Goal: Use online tool/utility: Utilize a website feature to perform a specific function

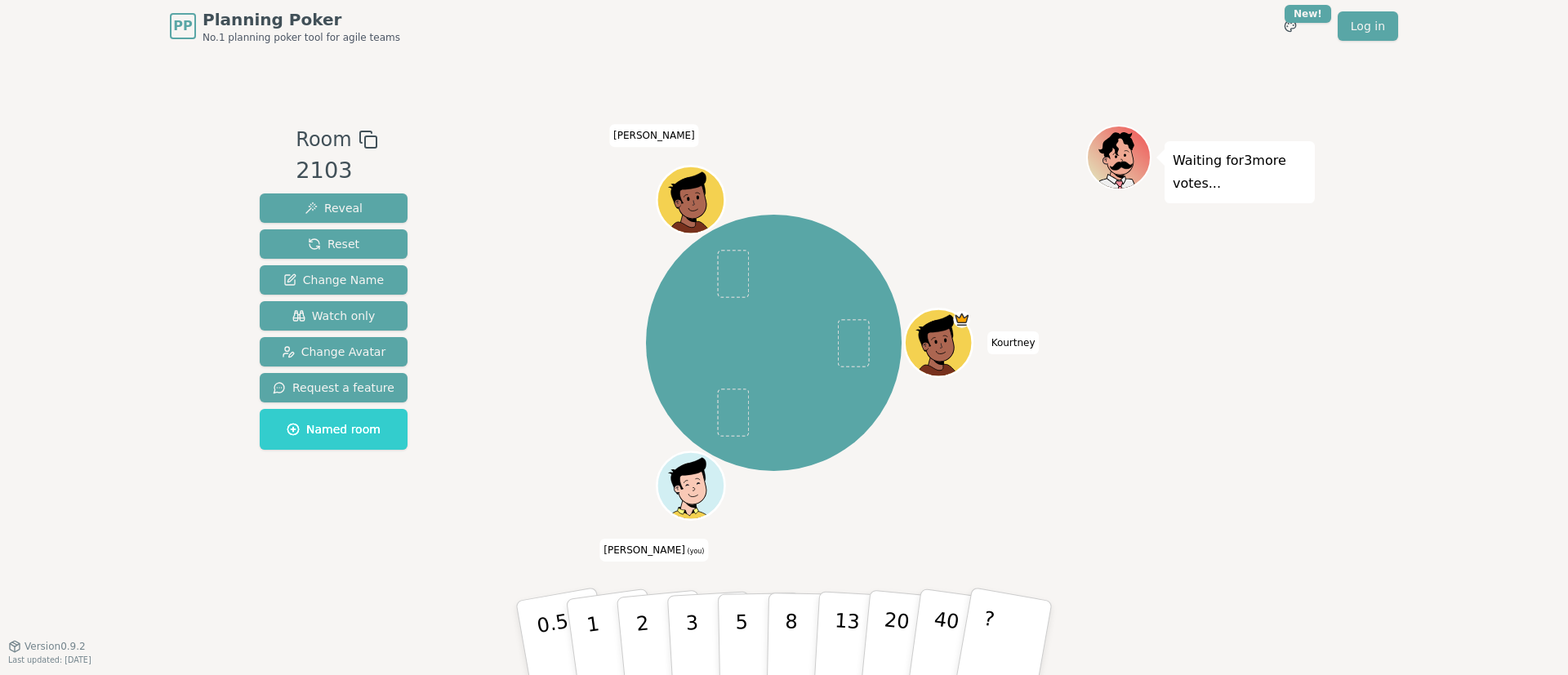
click at [793, 86] on div "Room 2103 Reveal Reset Change Name Watch only Change Avatar Request a feature N…" at bounding box center [784, 349] width 1061 height 593
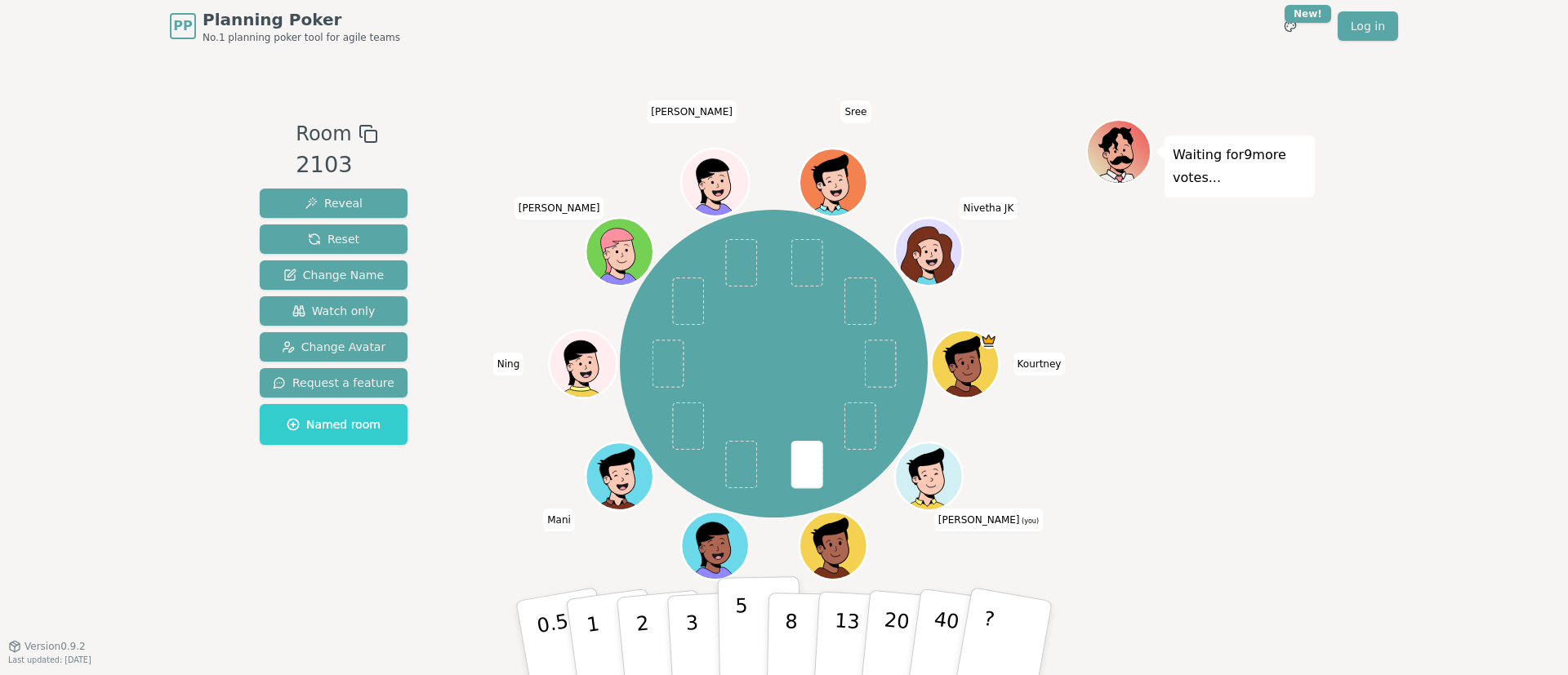
click at [722, 626] on button "5" at bounding box center [759, 638] width 84 height 124
click at [684, 632] on button "3" at bounding box center [711, 638] width 89 height 128
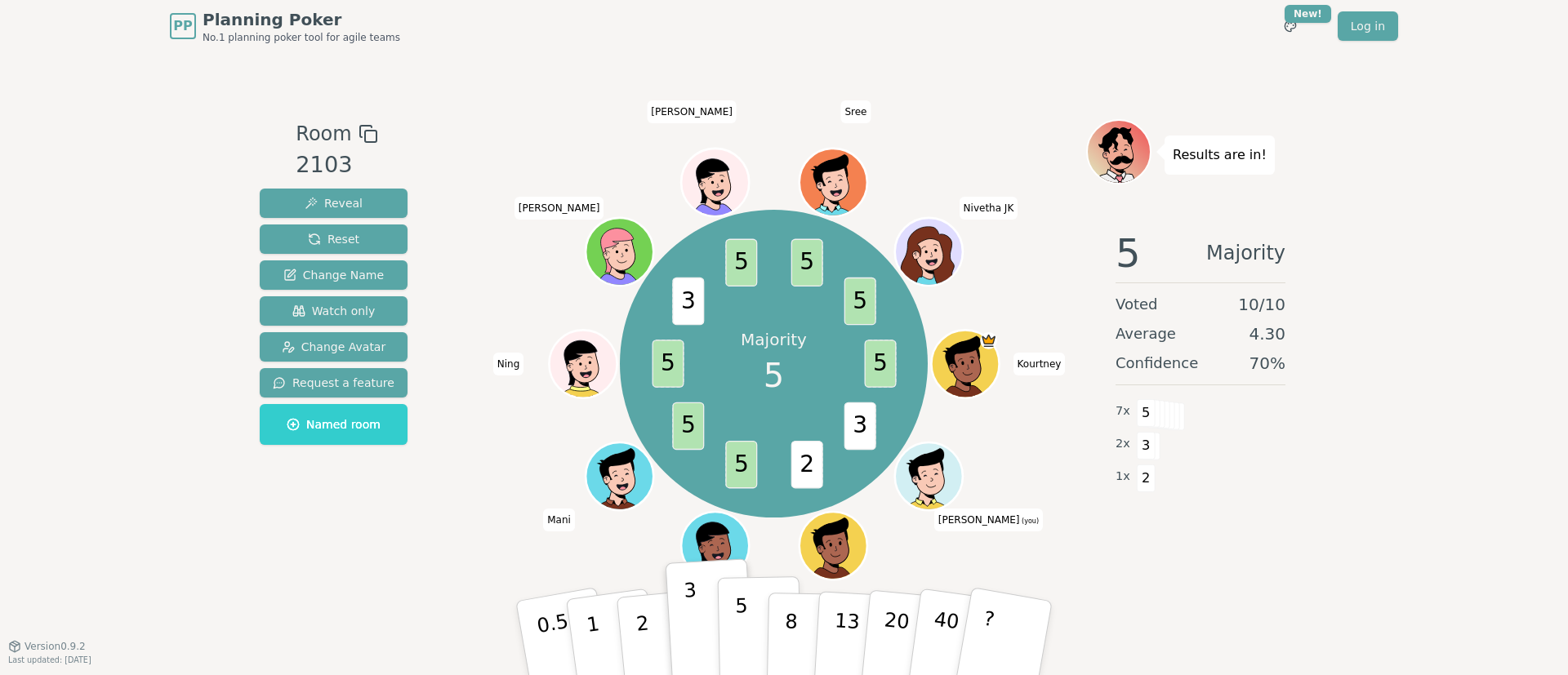
click at [734, 628] on button "5" at bounding box center [759, 638] width 84 height 124
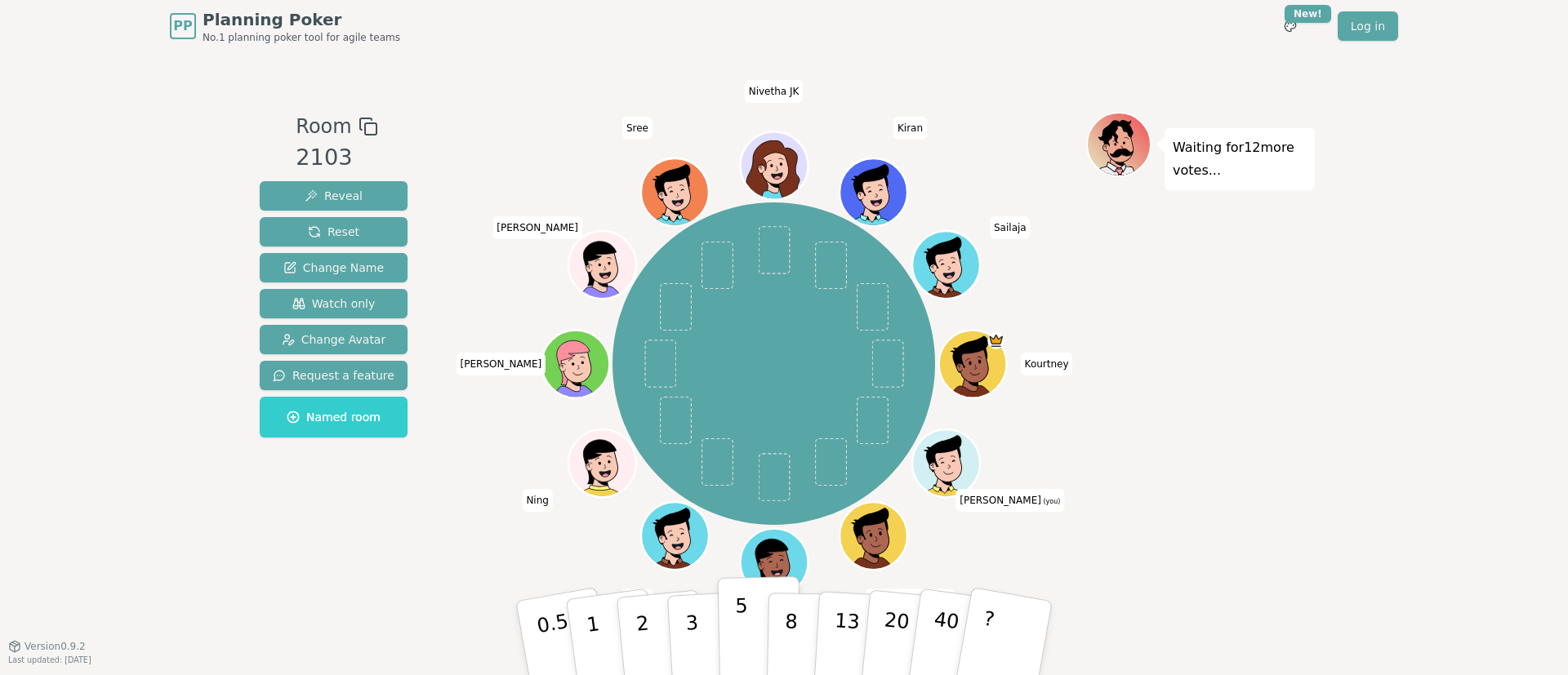
click at [747, 606] on button "5" at bounding box center [759, 638] width 84 height 124
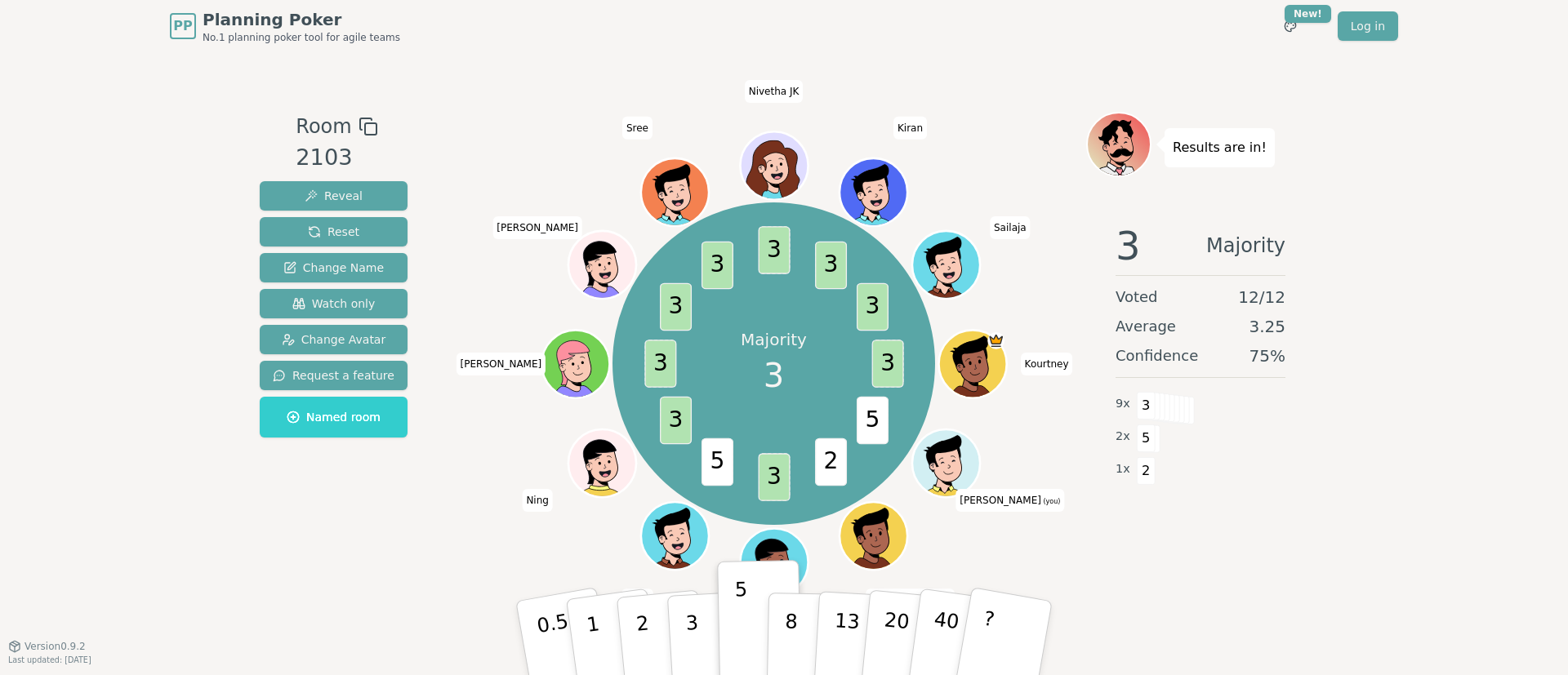
click at [445, 563] on div "Room 2103 Reveal Reset Change Name Watch only Change Avatar Request a feature N…" at bounding box center [784, 349] width 1061 height 474
click at [682, 619] on button "3" at bounding box center [711, 638] width 89 height 128
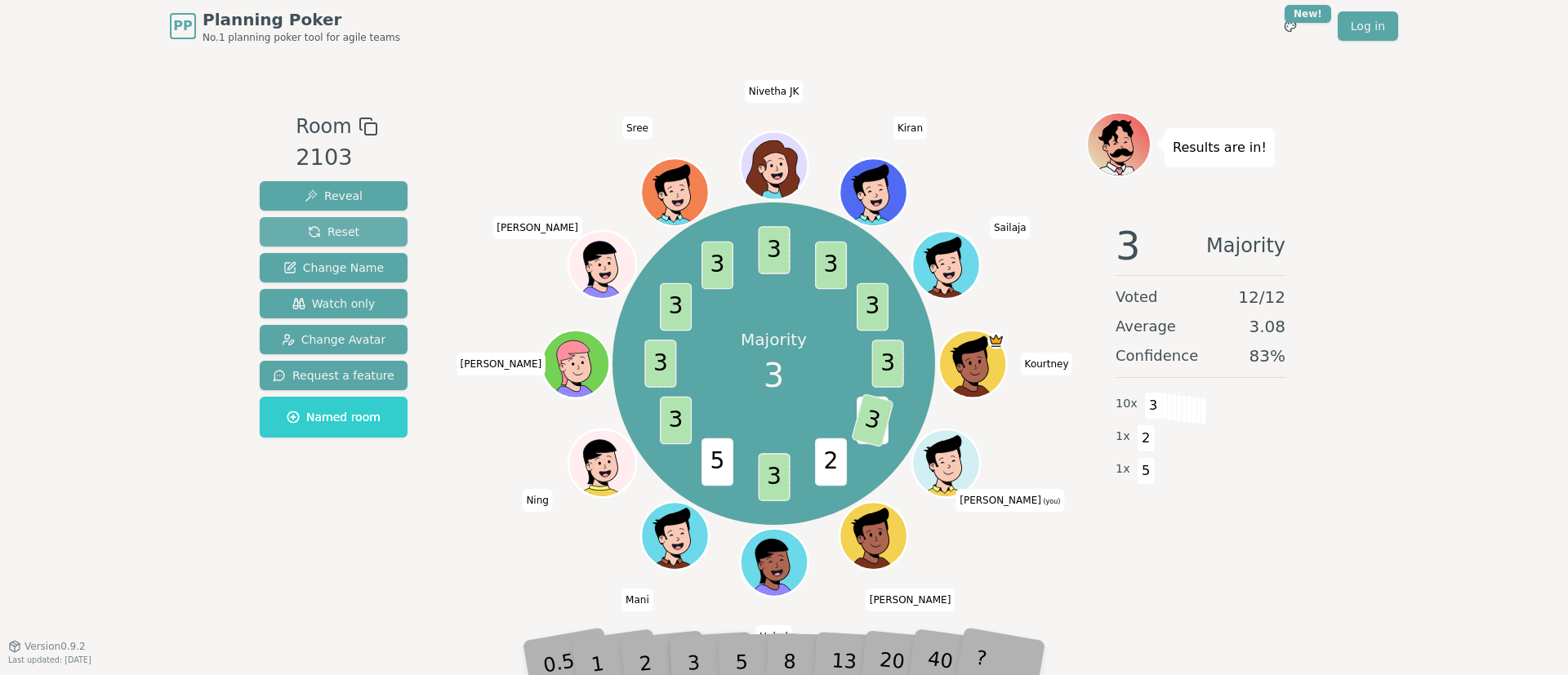
click at [357, 236] on button "Reset" at bounding box center [333, 231] width 148 height 30
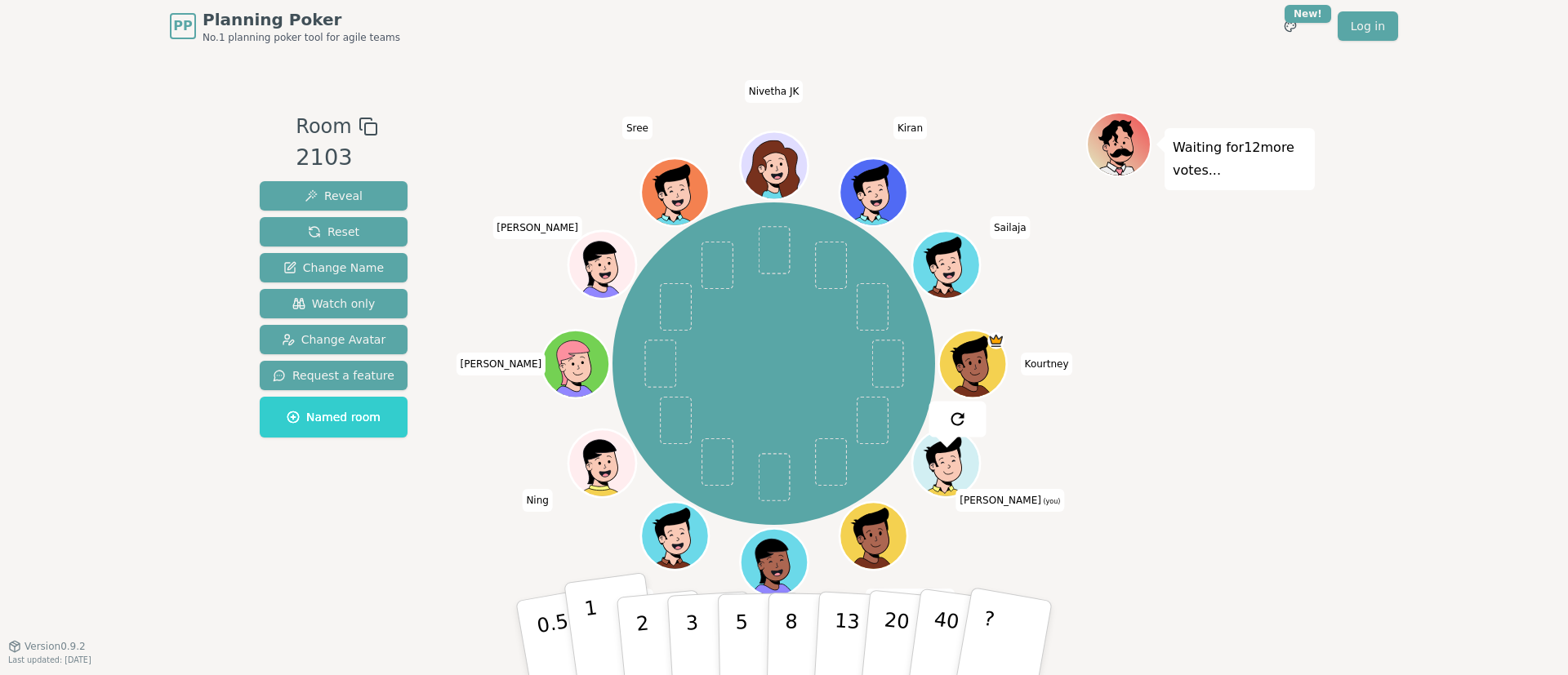
click at [605, 638] on button "1" at bounding box center [612, 638] width 97 height 133
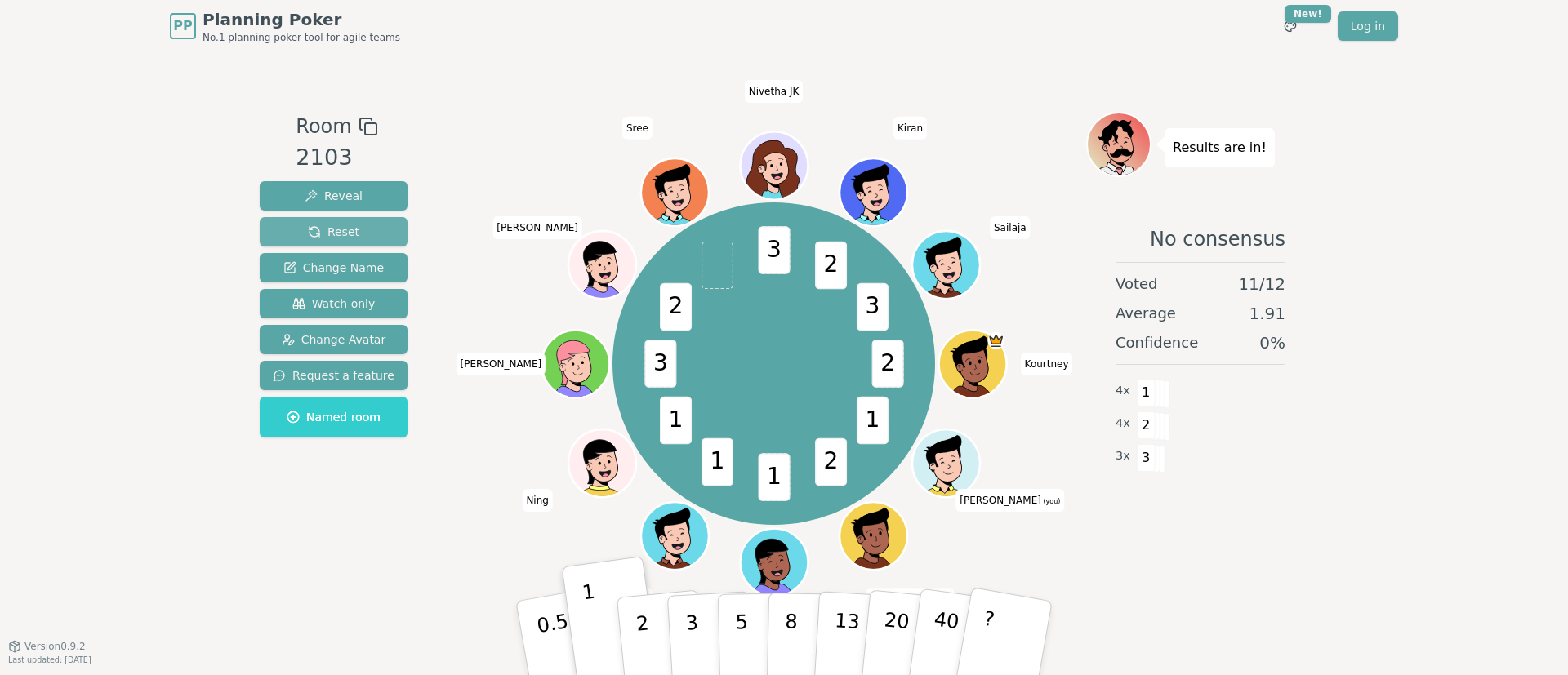
click at [375, 242] on button "Reset" at bounding box center [333, 231] width 148 height 30
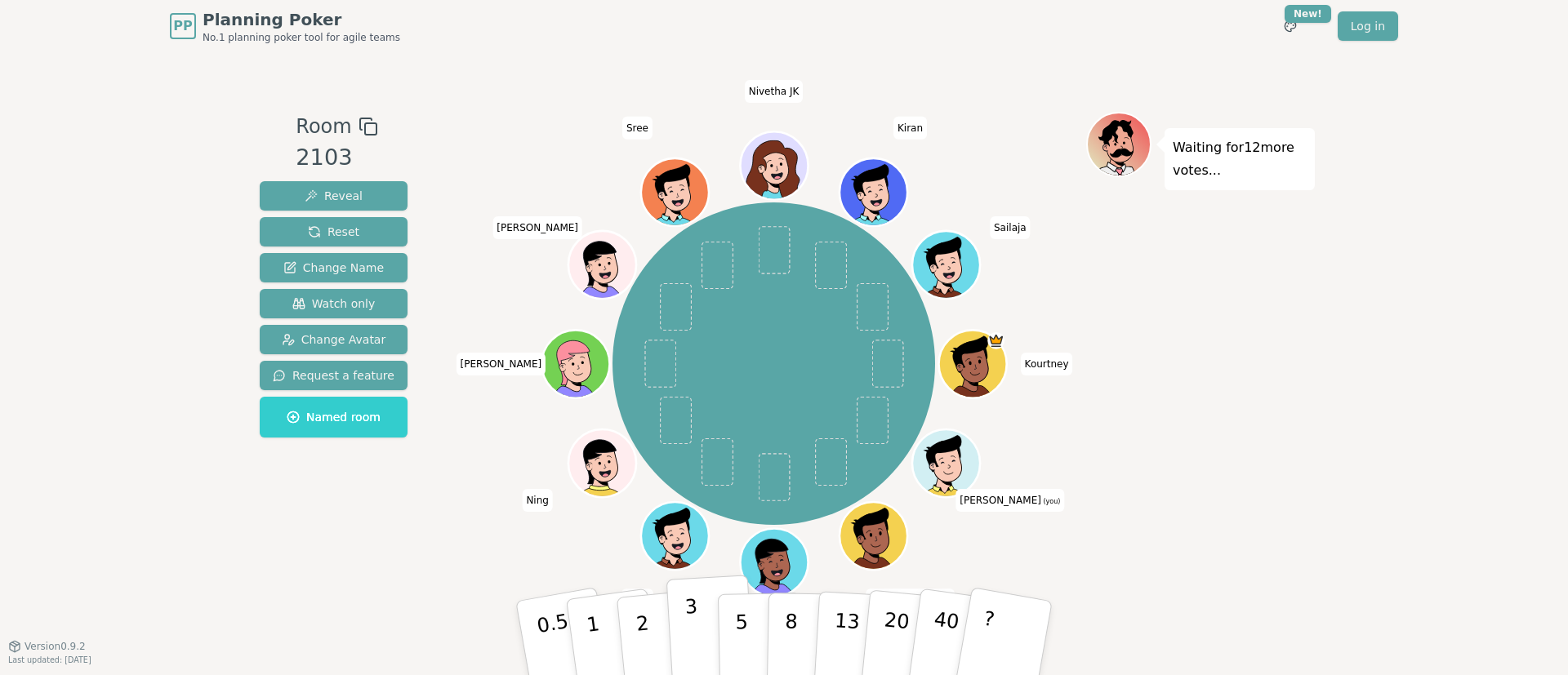
click at [710, 641] on button "3" at bounding box center [711, 638] width 89 height 128
click at [745, 622] on p "5" at bounding box center [741, 638] width 14 height 88
click at [739, 625] on p "5" at bounding box center [741, 638] width 14 height 88
click at [689, 634] on p "3" at bounding box center [693, 639] width 18 height 89
click at [604, 620] on button "1" at bounding box center [612, 638] width 97 height 133
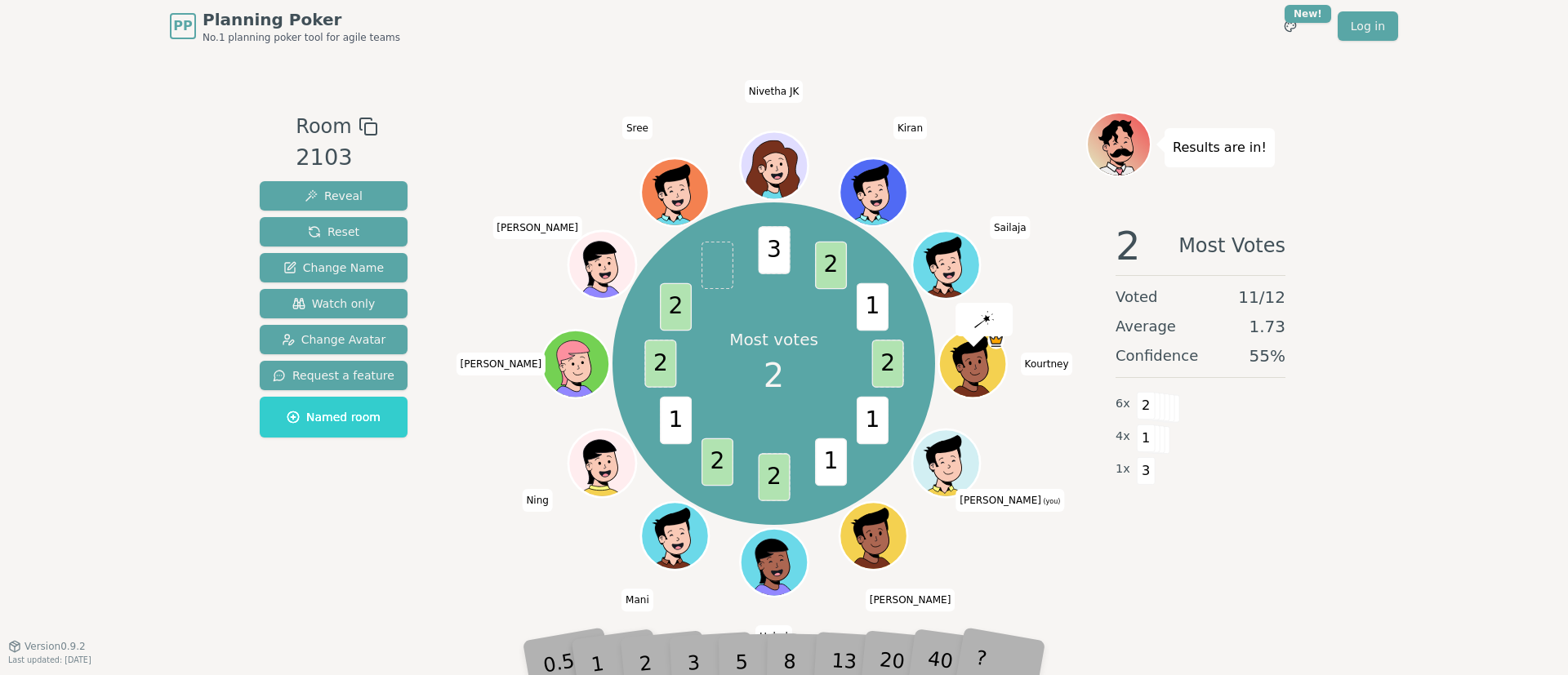
click at [1332, 482] on div "PP Planning Poker No.1 planning poker tool for agile teams Toggle theme New! Lo…" at bounding box center [784, 338] width 1568 height 675
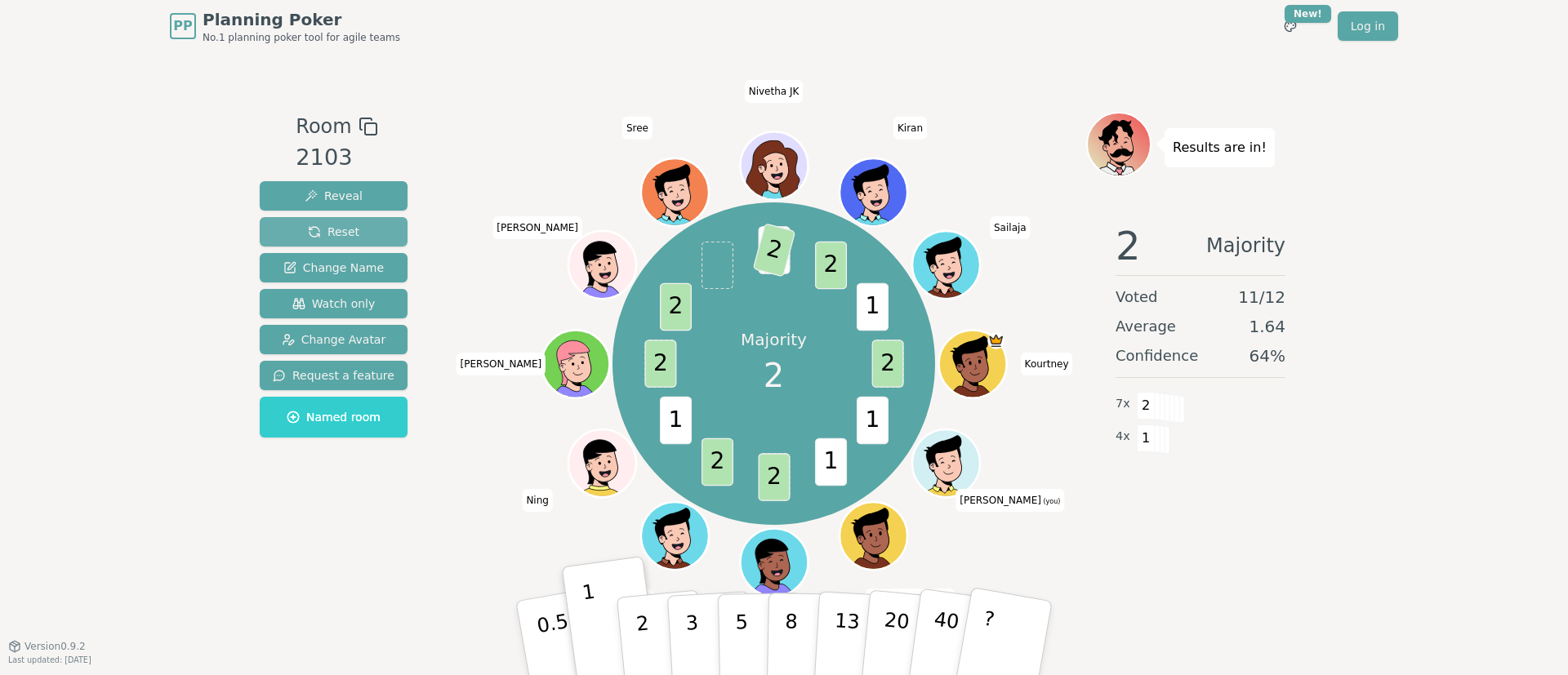
click at [333, 238] on span "Reset" at bounding box center [333, 231] width 51 height 16
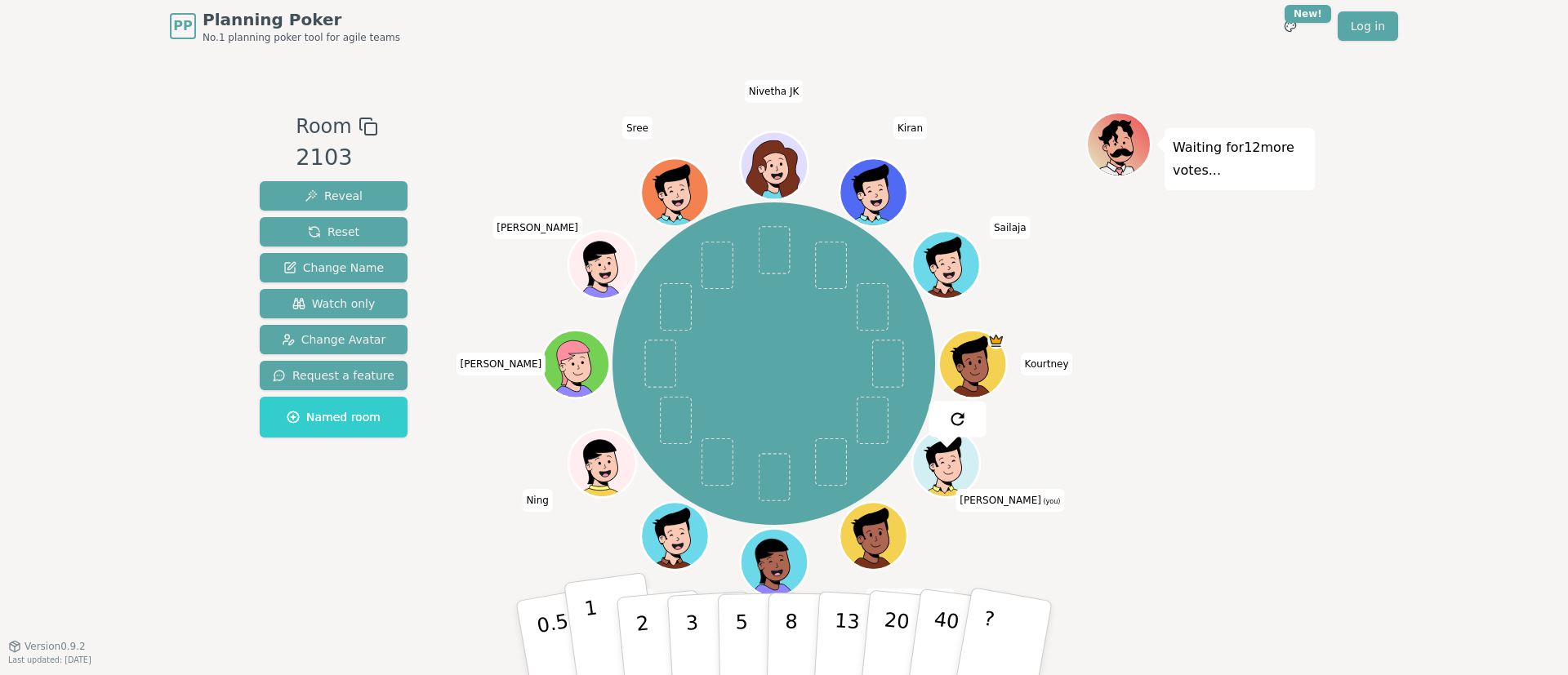
click at [606, 608] on button "1" at bounding box center [612, 638] width 97 height 133
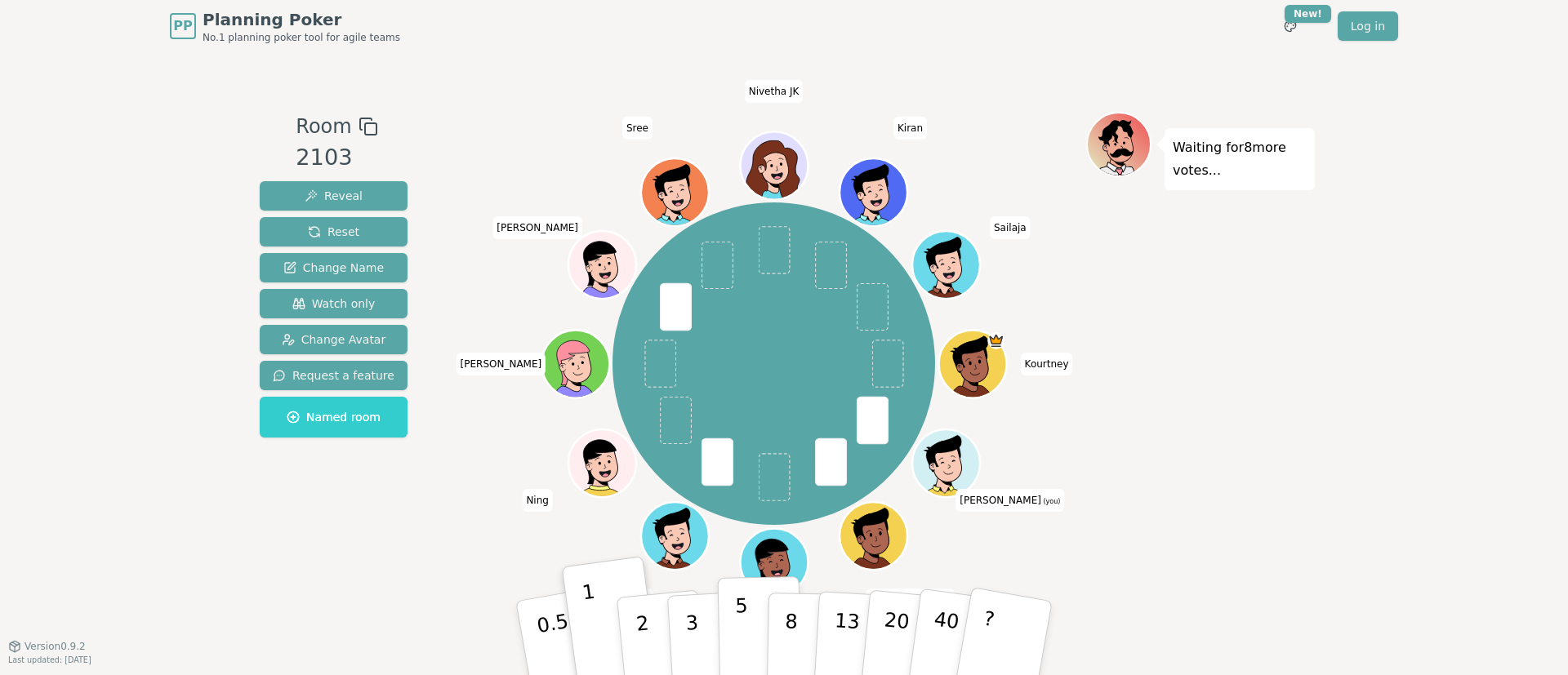
click at [732, 643] on button "5" at bounding box center [759, 638] width 84 height 124
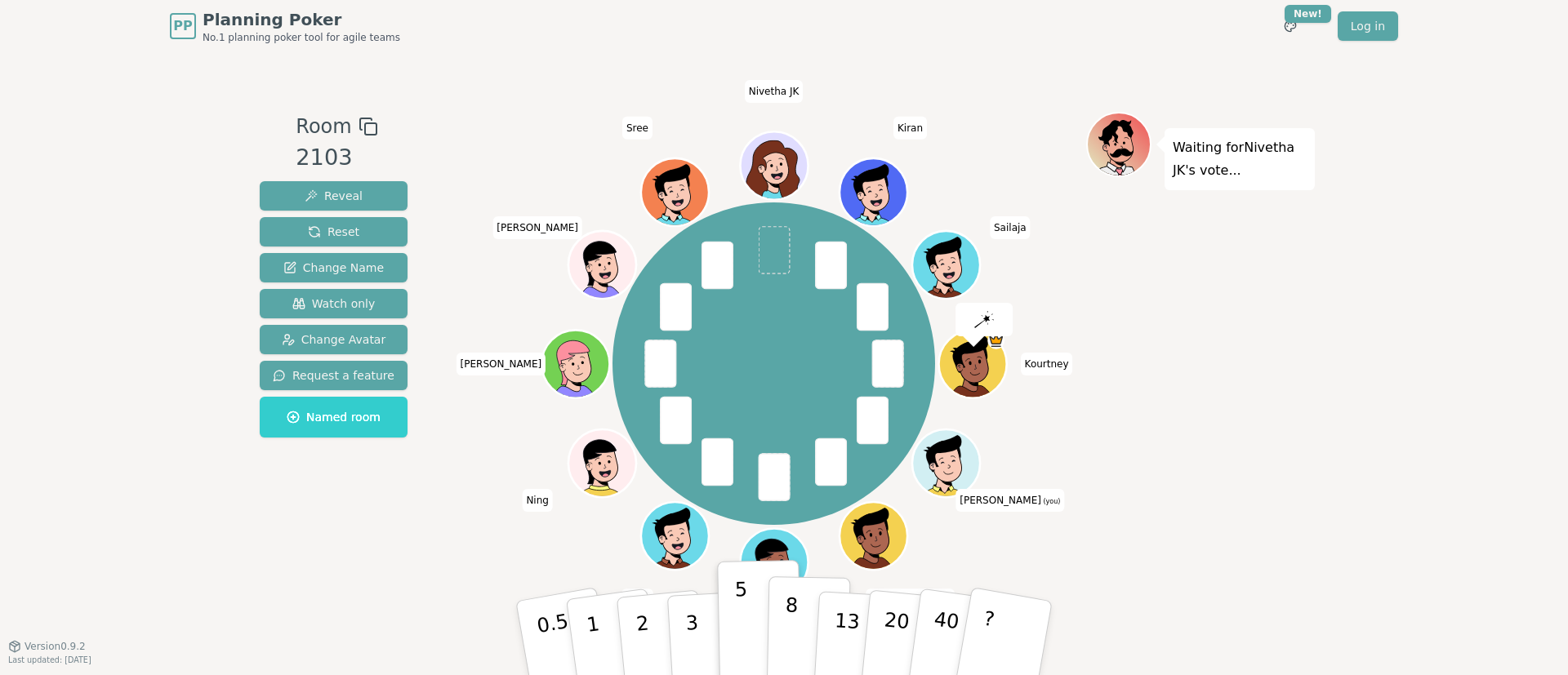
click at [791, 627] on div "8" at bounding box center [808, 638] width 50 height 58
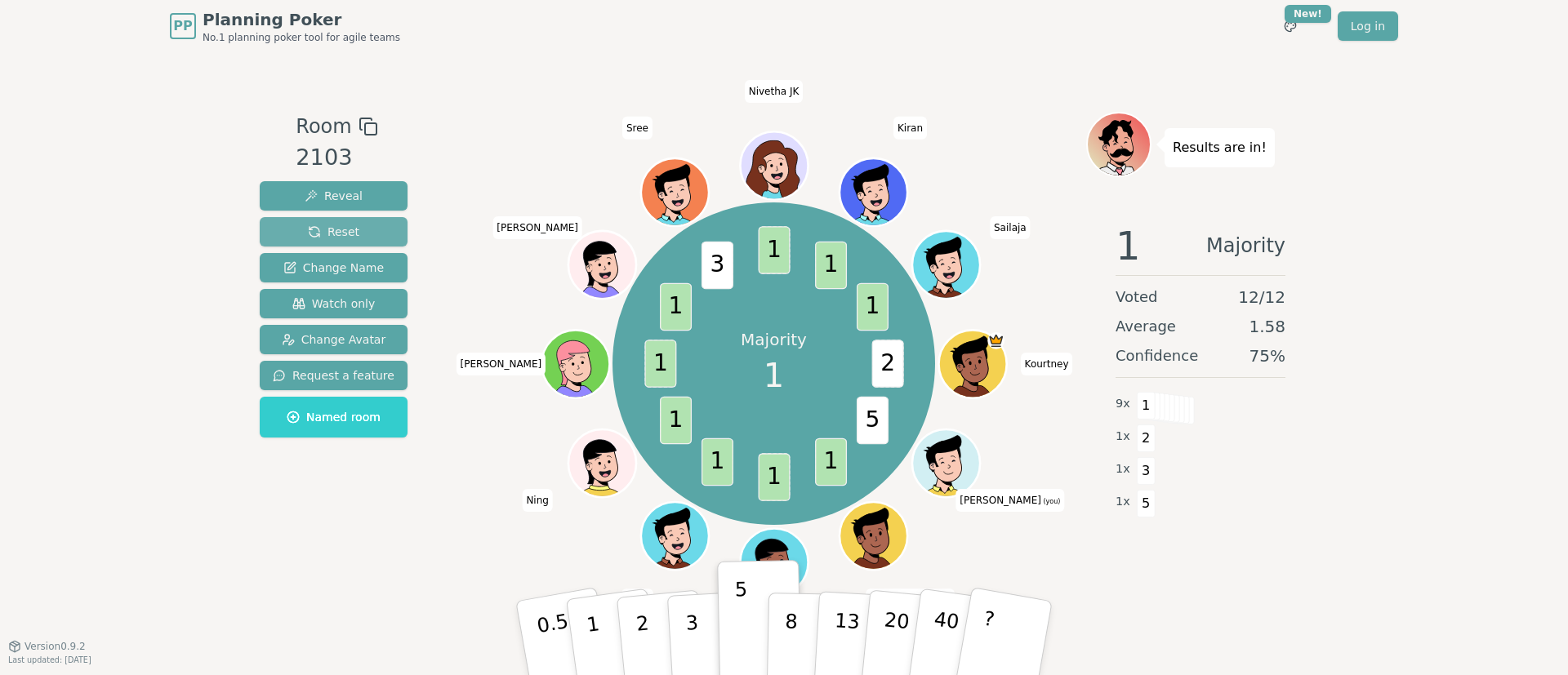
click at [356, 235] on button "Reset" at bounding box center [333, 231] width 148 height 30
